Goal: Check status

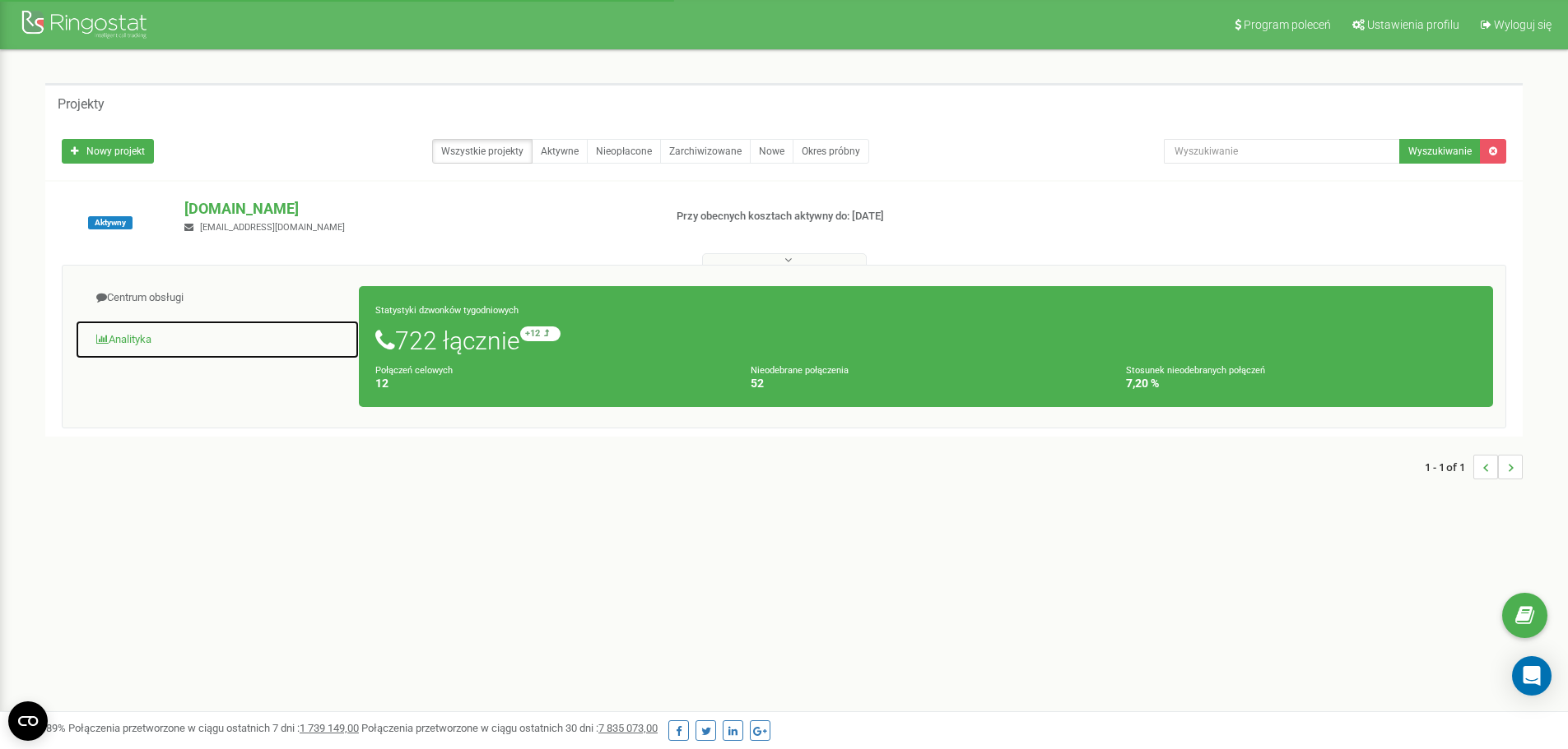
click at [182, 346] on link "Analityka" at bounding box center [217, 340] width 284 height 41
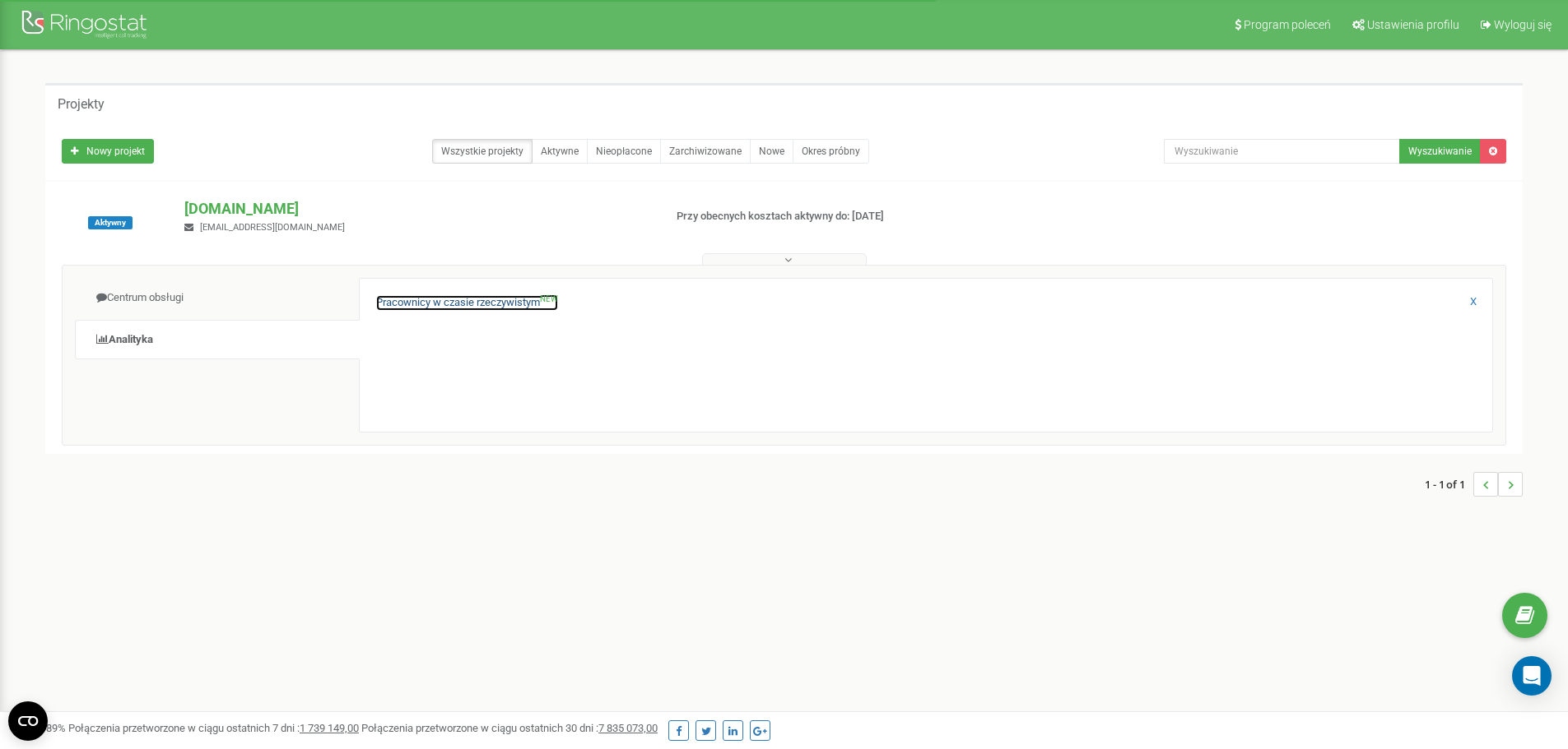
click at [478, 306] on link "Pracownicy w czasie rzeczywistym NEW" at bounding box center [467, 303] width 182 height 15
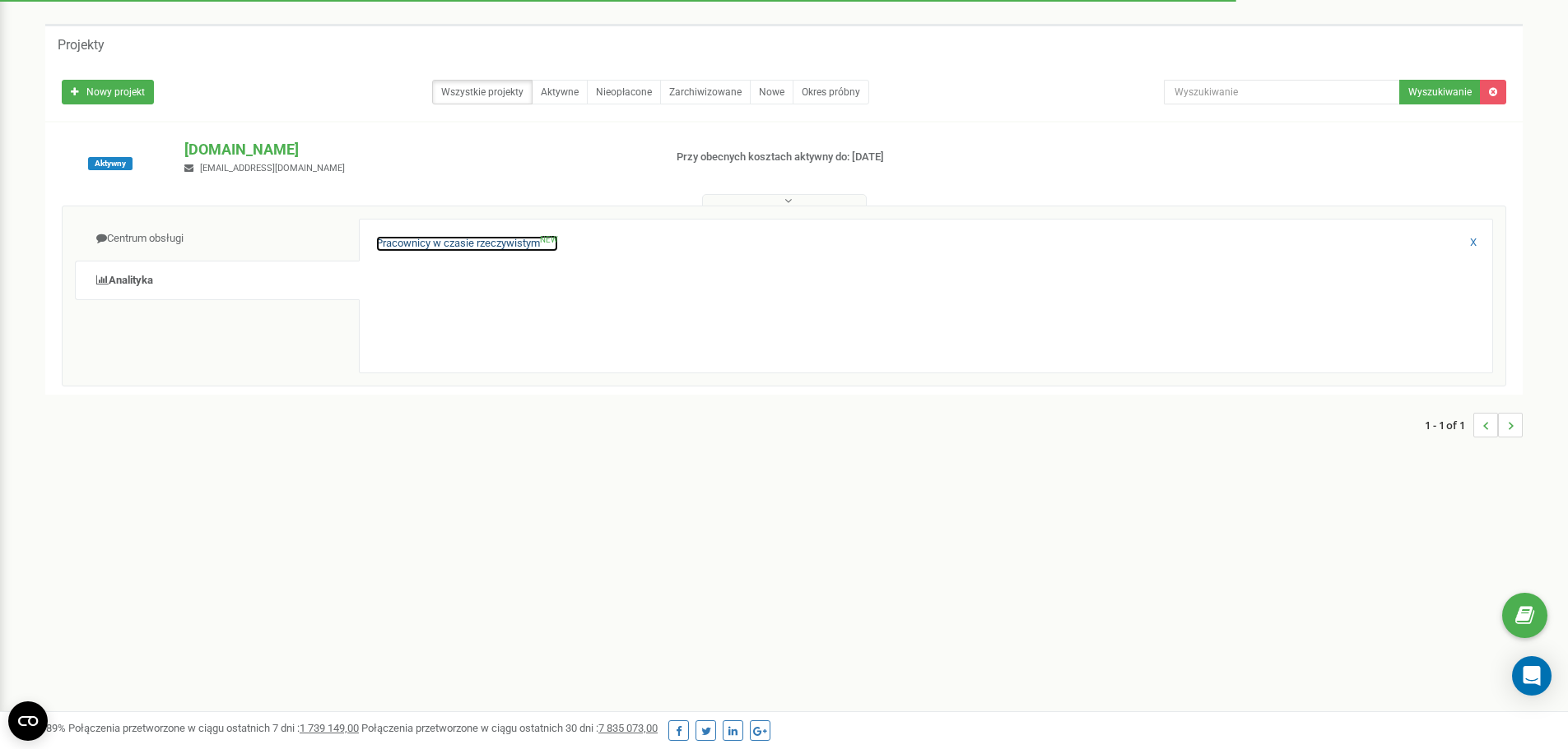
scroll to position [82, 0]
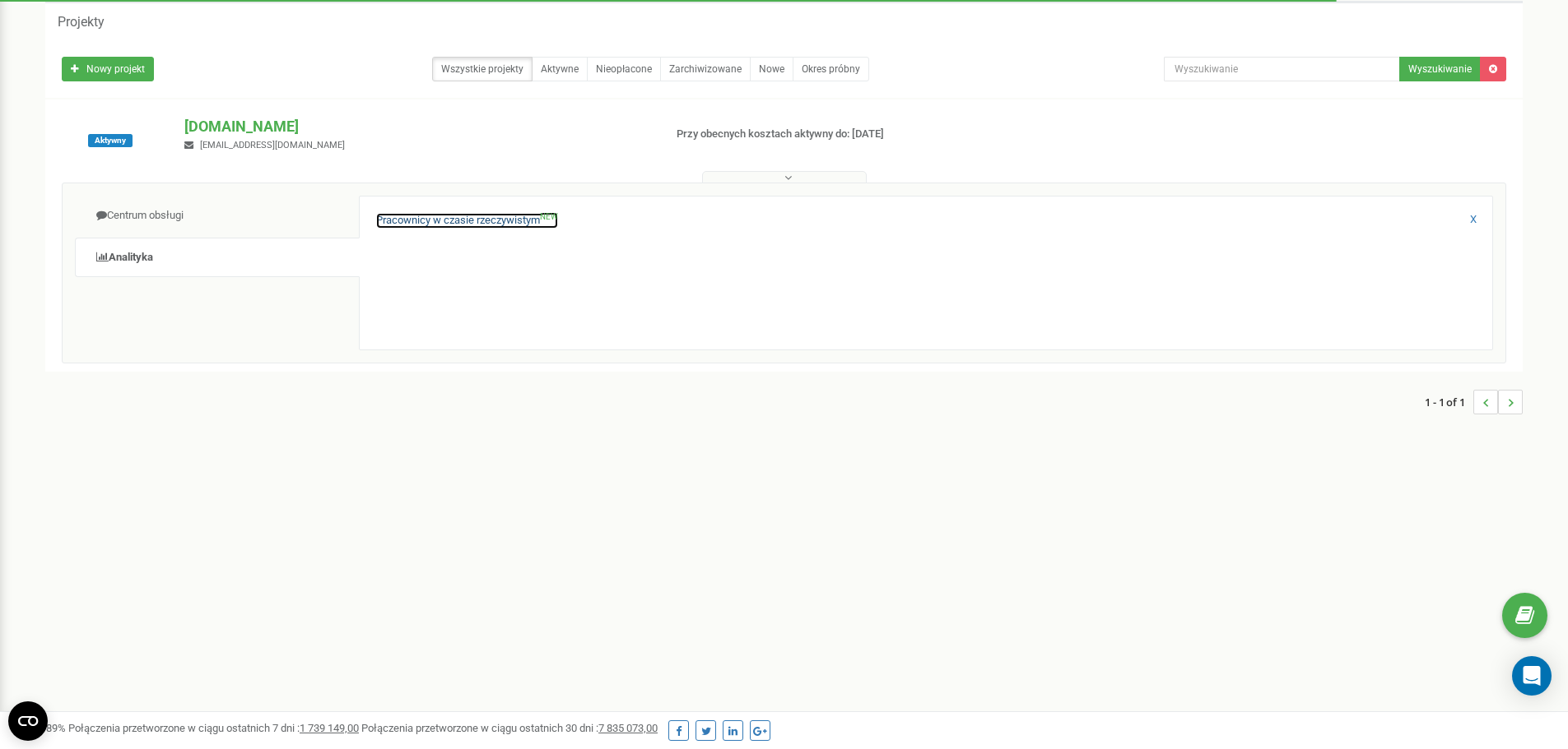
click at [506, 220] on link "Pracownicy w czasie rzeczywistym NEW" at bounding box center [467, 221] width 182 height 15
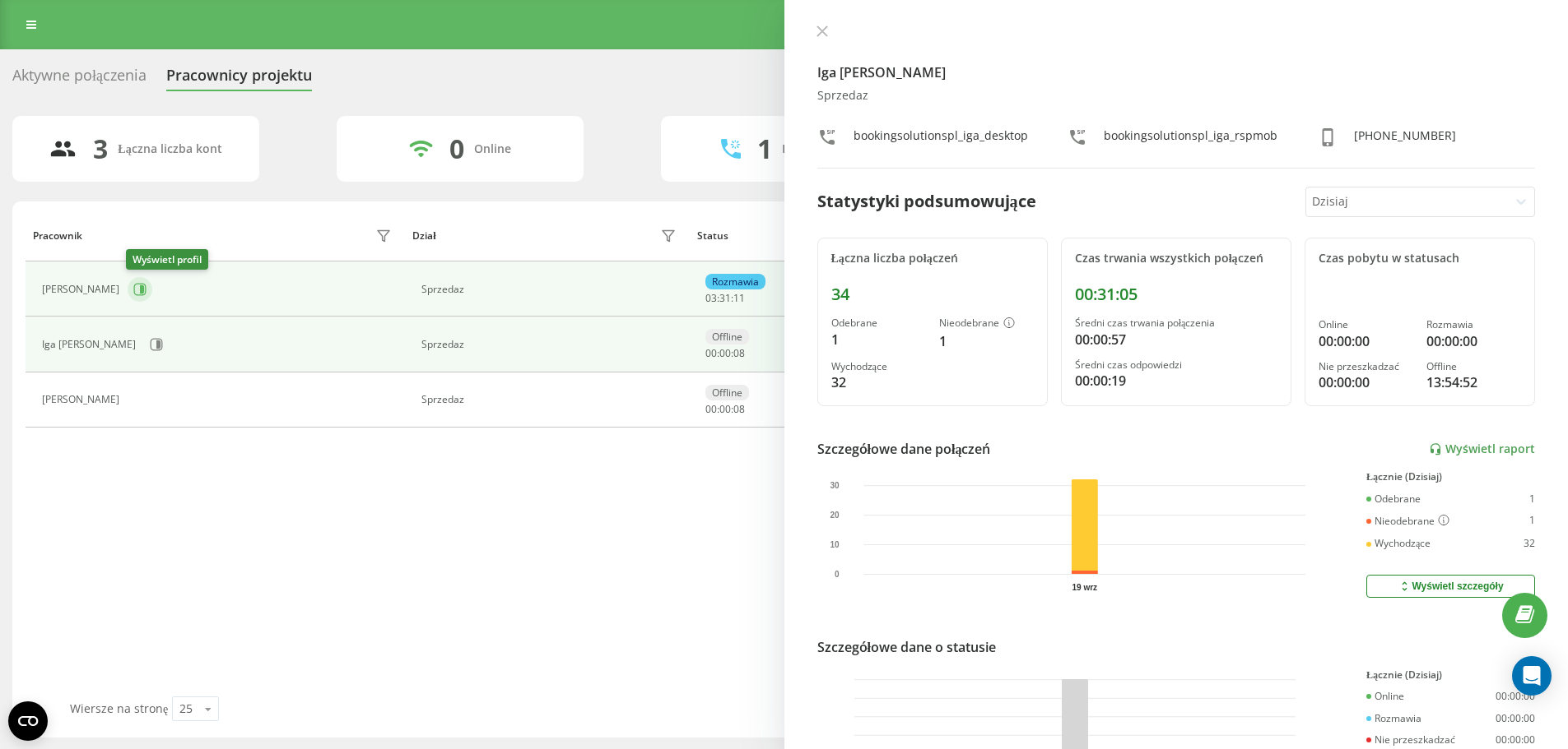
click at [140, 285] on icon at bounding box center [141, 289] width 4 height 8
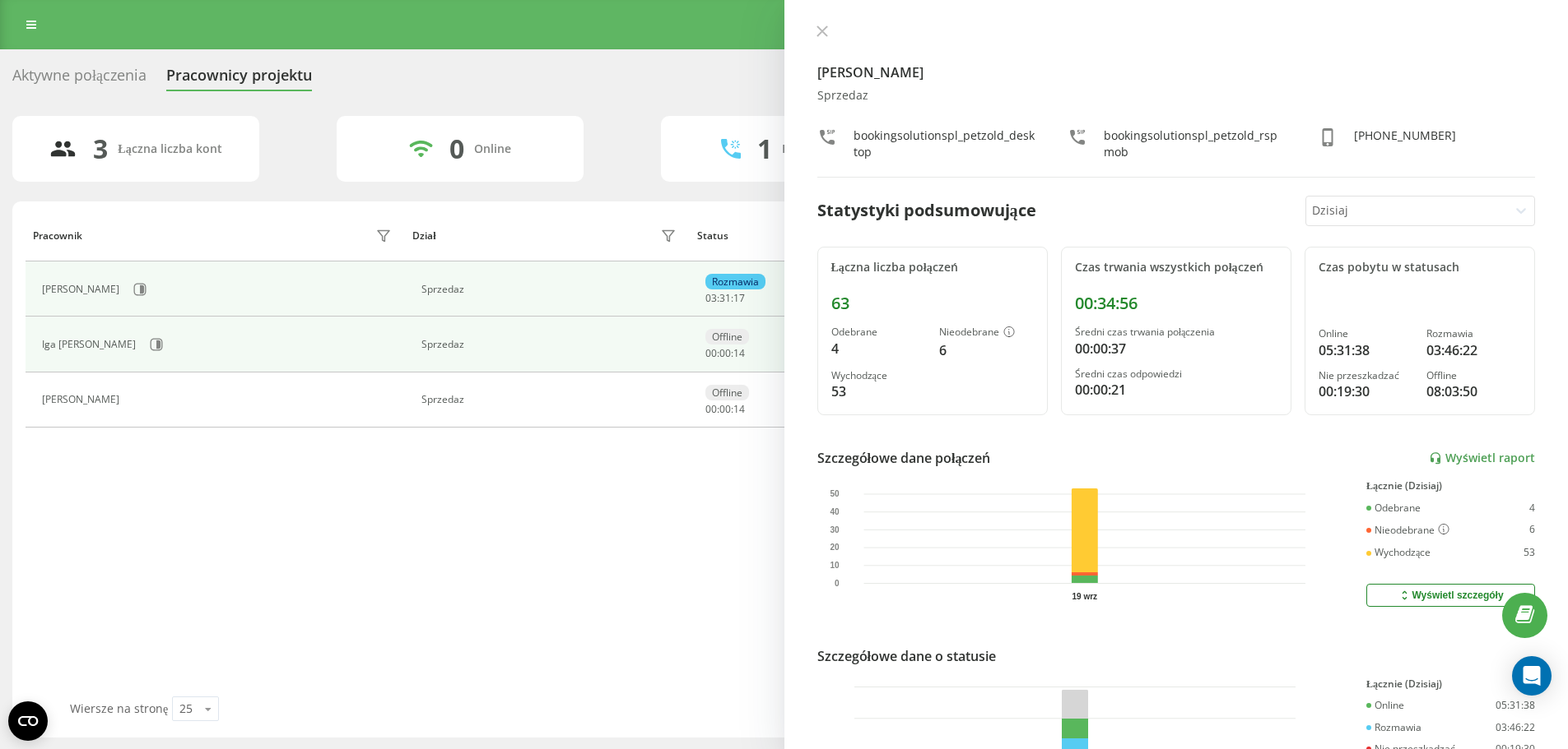
click at [149, 347] on div "Iga [PERSON_NAME]" at bounding box center [219, 344] width 354 height 28
click at [137, 328] on td "Iga [PERSON_NAME]" at bounding box center [215, 344] width 379 height 55
click at [150, 338] on icon at bounding box center [157, 344] width 14 height 14
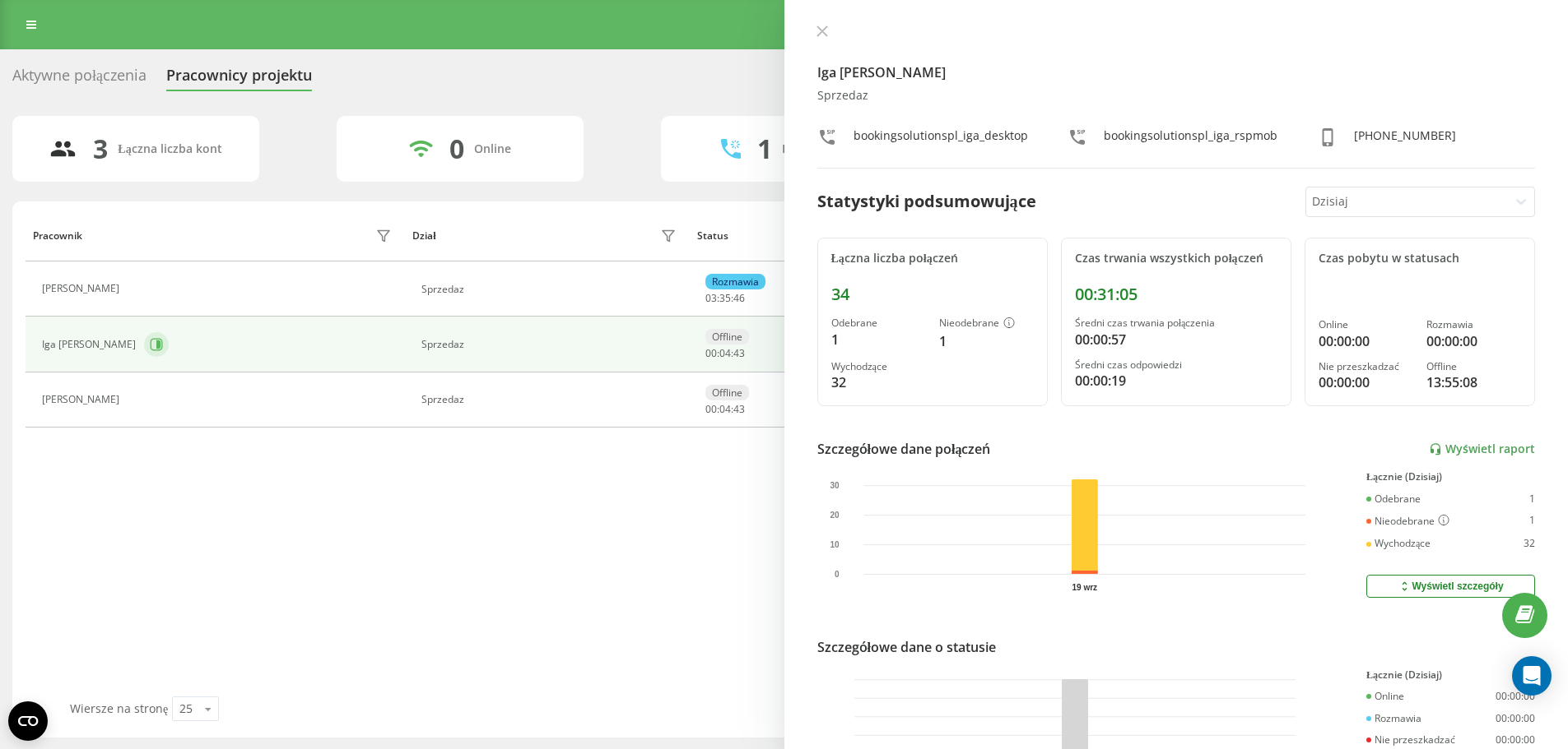
click at [144, 344] on button at bounding box center [156, 344] width 25 height 25
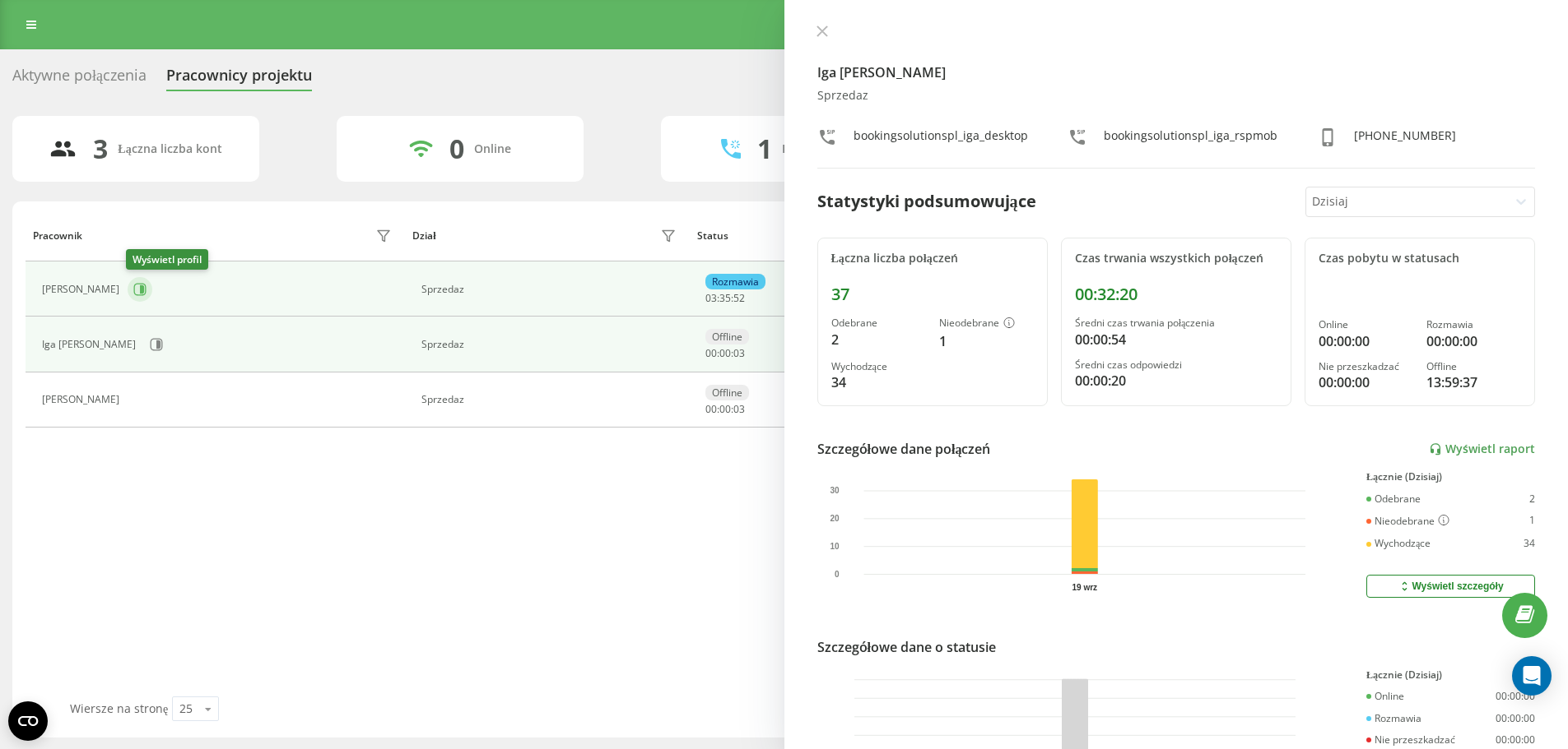
click at [141, 289] on icon at bounding box center [141, 289] width 4 height 8
